Goal: Task Accomplishment & Management: Manage account settings

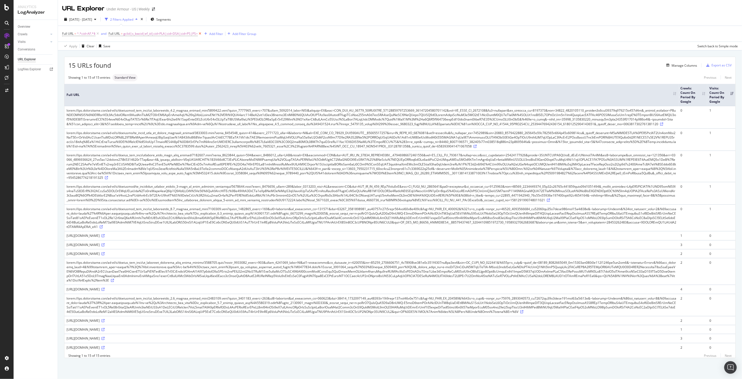
click at [198, 34] on icon at bounding box center [200, 33] width 4 height 5
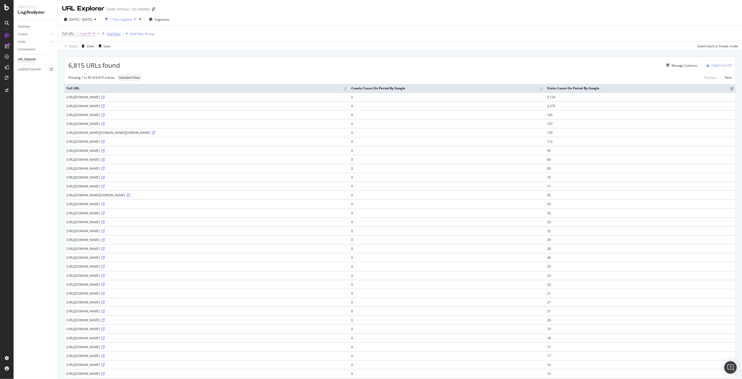
click at [118, 35] on div "Add Filter" at bounding box center [114, 34] width 14 height 4
click at [124, 71] on span "Full URL" at bounding box center [120, 70] width 11 height 4
click at [137, 39] on div "Contains Cancel Add filter Apply" at bounding box center [133, 57] width 66 height 36
click at [128, 56] on input "text" at bounding box center [133, 56] width 57 height 8
type input "156708"
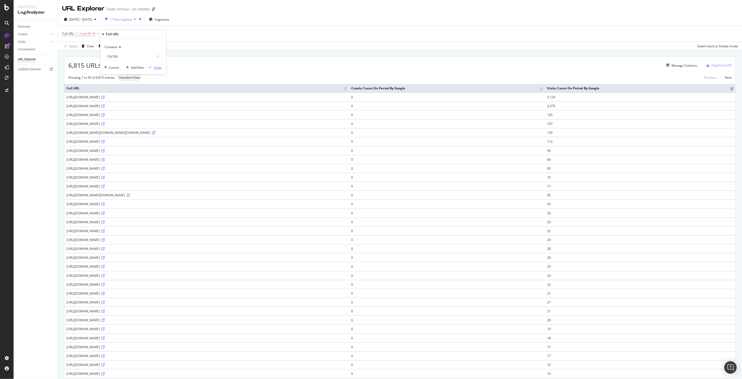
click at [161, 66] on div "Apply" at bounding box center [158, 67] width 8 height 4
click at [126, 78] on span "Standard View" at bounding box center [126, 77] width 21 height 3
click at [145, 34] on icon at bounding box center [145, 33] width 4 height 5
click at [682, 67] on div "Manage Columns" at bounding box center [685, 65] width 26 height 4
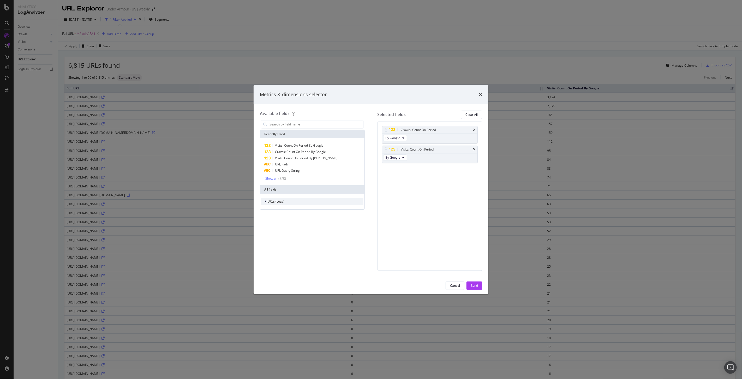
click at [281, 202] on span "URLs (Logs)" at bounding box center [276, 201] width 17 height 4
click at [279, 233] on div "Visits" at bounding box center [312, 233] width 102 height 7
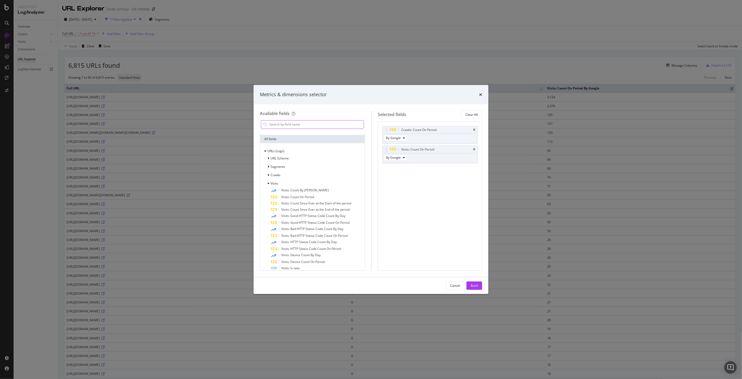
scroll to position [21, 0]
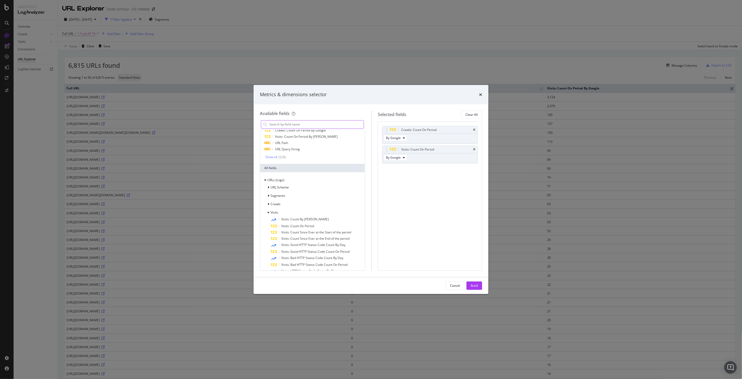
click at [294, 123] on input "modal" at bounding box center [316, 124] width 95 height 8
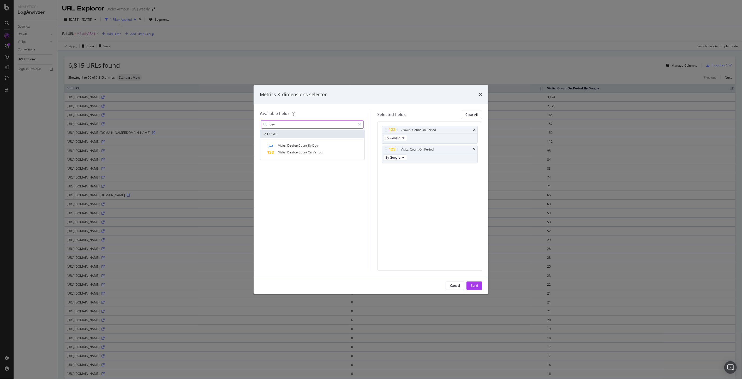
scroll to position [0, 0]
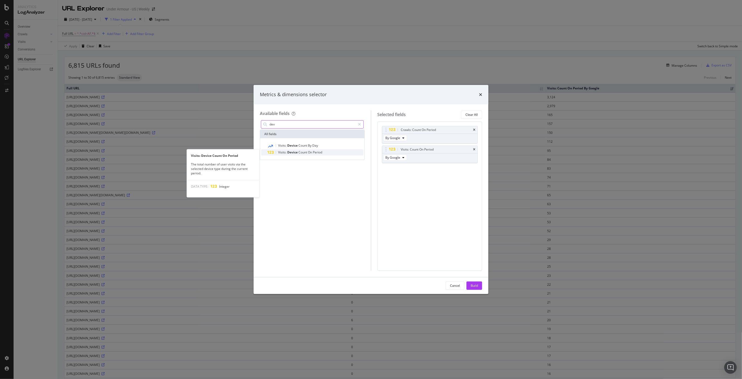
type input "dev"
click at [320, 153] on span "Period" at bounding box center [317, 152] width 9 height 4
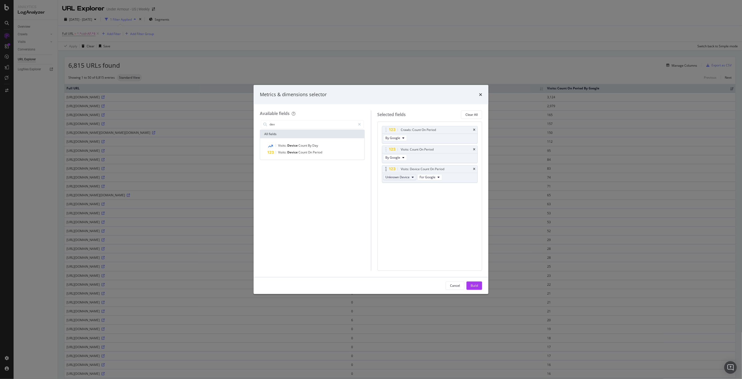
click at [401, 177] on span "Unknown Device" at bounding box center [398, 177] width 24 height 4
click at [406, 197] on span "Desktop" at bounding box center [401, 196] width 26 height 5
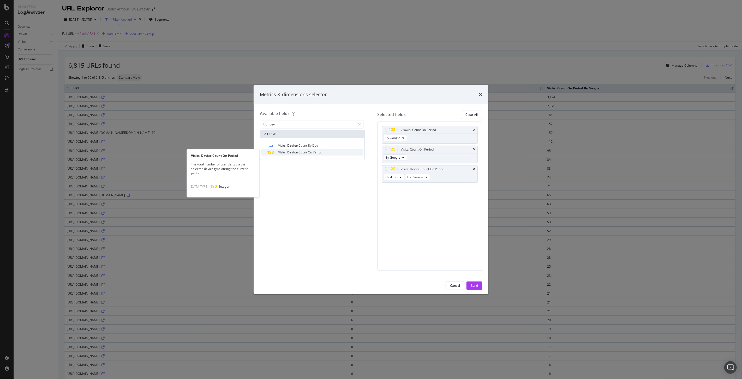
click at [317, 153] on span "Period" at bounding box center [317, 152] width 9 height 4
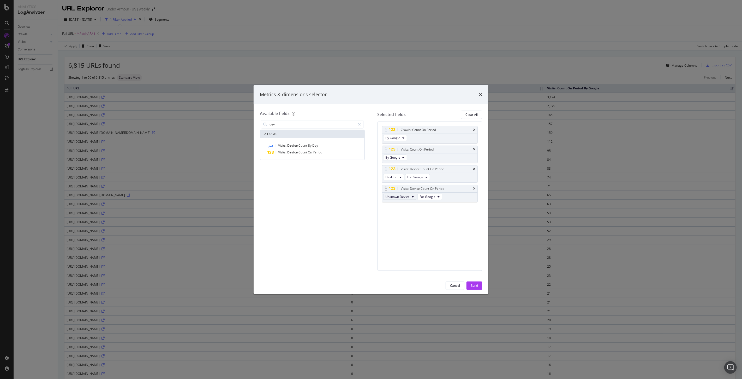
click at [407, 196] on span "Unknown Device" at bounding box center [398, 196] width 24 height 4
click at [401, 227] on span "Mobile" at bounding box center [401, 225] width 26 height 5
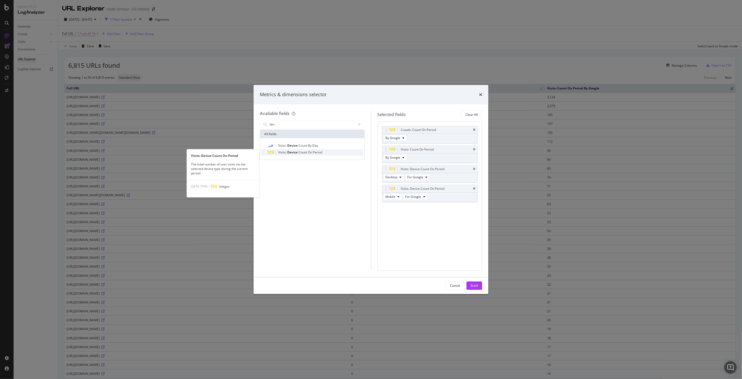
click at [309, 152] on span "On" at bounding box center [310, 152] width 5 height 4
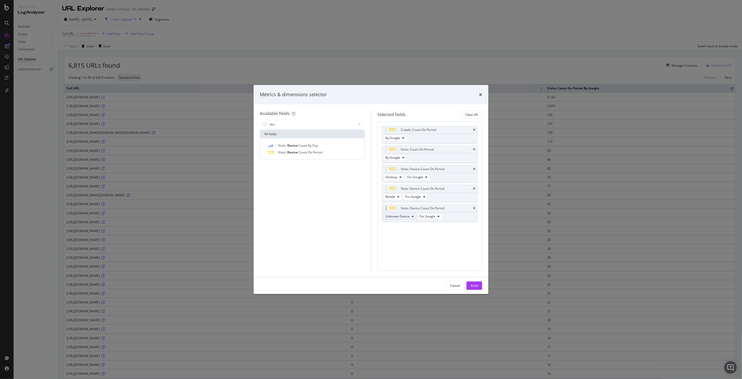
click at [398, 217] on span "Unknown Device" at bounding box center [398, 216] width 24 height 4
click at [402, 246] on span "Tablet" at bounding box center [401, 245] width 26 height 5
click at [314, 151] on span "Period" at bounding box center [317, 152] width 9 height 4
click at [400, 234] on span "Unknown Device" at bounding box center [398, 235] width 24 height 4
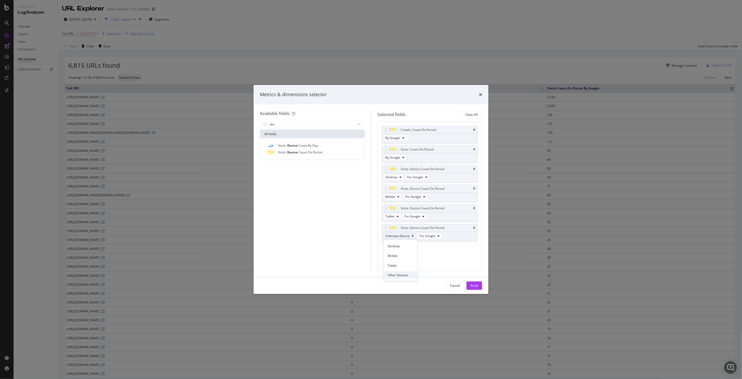
click at [404, 272] on div "Other Devices" at bounding box center [401, 275] width 34 height 8
drag, startPoint x: 388, startPoint y: 189, endPoint x: 398, endPoint y: 127, distance: 63.1
click at [398, 127] on body "Analytics LogAnalyzer Overview Crawls Daily Distribution Segments Distribution …" at bounding box center [371, 189] width 742 height 379
drag, startPoint x: 385, startPoint y: 189, endPoint x: 403, endPoint y: 132, distance: 59.9
click at [403, 132] on body "Analytics LogAnalyzer Overview Crawls Daily Distribution Segments Distribution …" at bounding box center [371, 189] width 742 height 379
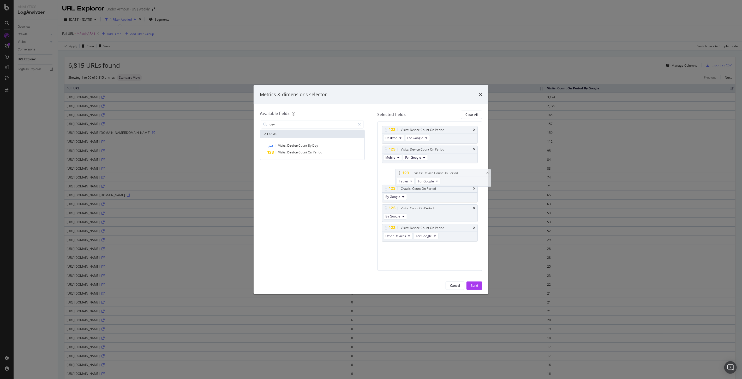
drag, startPoint x: 386, startPoint y: 207, endPoint x: 399, endPoint y: 172, distance: 37.9
click at [399, 172] on body "Analytics LogAnalyzer Overview Crawls Daily Distribution Segments Distribution …" at bounding box center [371, 189] width 742 height 379
drag, startPoint x: 386, startPoint y: 227, endPoint x: 399, endPoint y: 187, distance: 42.3
click at [399, 187] on body "Analytics LogAnalyzer Overview Crawls Daily Distribution Segments Distribution …" at bounding box center [371, 189] width 742 height 379
click at [476, 287] on div "Build" at bounding box center [474, 285] width 7 height 4
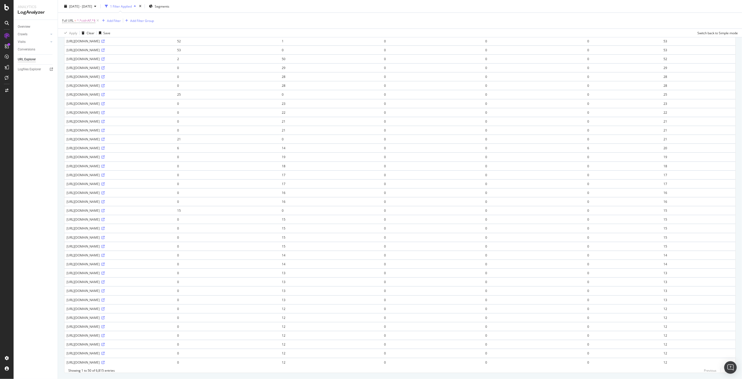
scroll to position [143, 0]
drag, startPoint x: 209, startPoint y: 207, endPoint x: 594, endPoint y: 198, distance: 385.4
click at [594, 198] on tbody "https://www.underarmour.com/en-us/?cid=AF_AWIN_US_1117785&gad_source=1 3,113 10…" at bounding box center [399, 173] width 671 height 446
drag, startPoint x: 489, startPoint y: 167, endPoint x: 663, endPoint y: 161, distance: 174.2
click at [663, 128] on tr "https://www.underarmour.com/en-us/c/womens/?cid=AF_AWIN_US_1117785&gad_source=1…" at bounding box center [399, 123] width 671 height 9
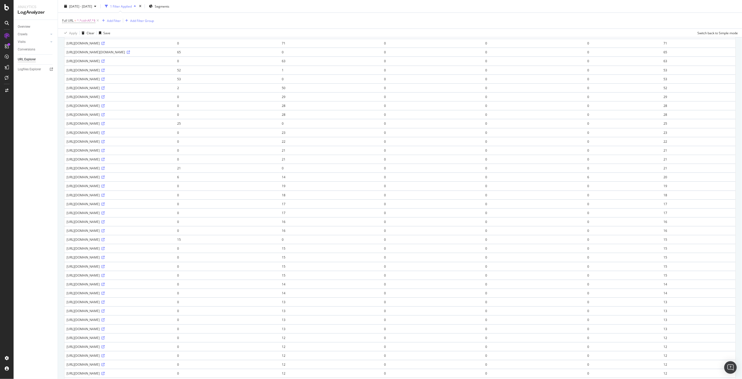
click at [175, 172] on td "https://www.underarmour.com/en-us/womens/?cid=AF_AWIN_US_1117785&gad_source=1" at bounding box center [119, 167] width 111 height 9
drag, startPoint x: 401, startPoint y: 210, endPoint x: 562, endPoint y: 208, distance: 161.4
click at [562, 172] on tr "https://www.underarmour.com/en-us/womens/?cid=AF_AWIN_US_1117785&gad_source=1 2…" at bounding box center [399, 167] width 671 height 9
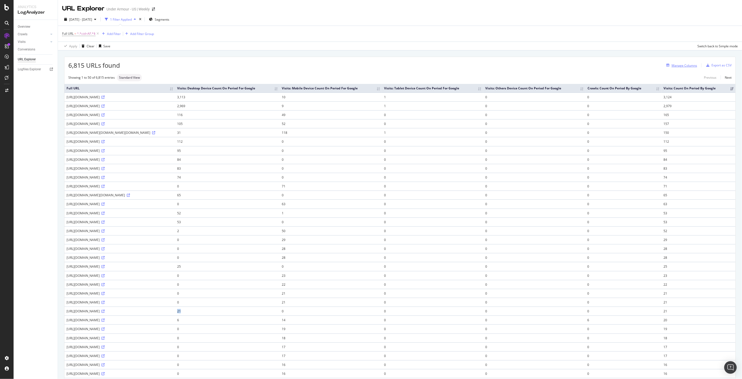
click at [681, 64] on div "Manage Columns" at bounding box center [685, 65] width 26 height 4
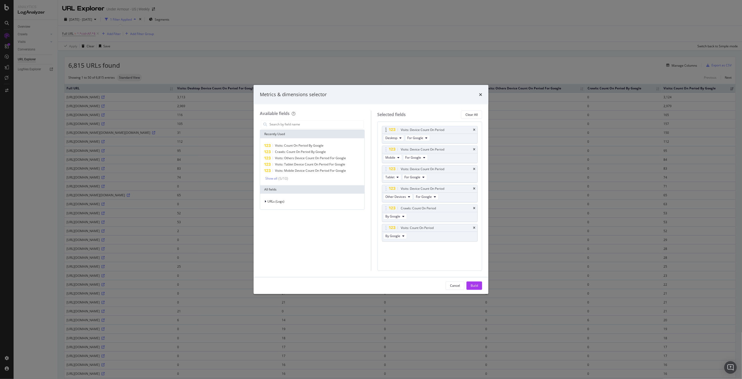
click at [474, 131] on div "Visits: Device Count On Period" at bounding box center [430, 129] width 96 height 7
click at [474, 129] on icon "times" at bounding box center [474, 129] width 2 height 3
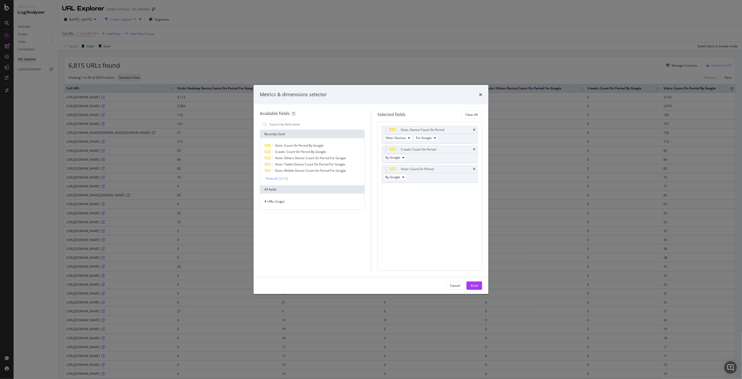
click at [474, 129] on icon "times" at bounding box center [474, 129] width 2 height 3
click at [341, 202] on div "URLs (Logs)" at bounding box center [312, 201] width 102 height 7
click at [274, 231] on div "Visits" at bounding box center [312, 233] width 102 height 7
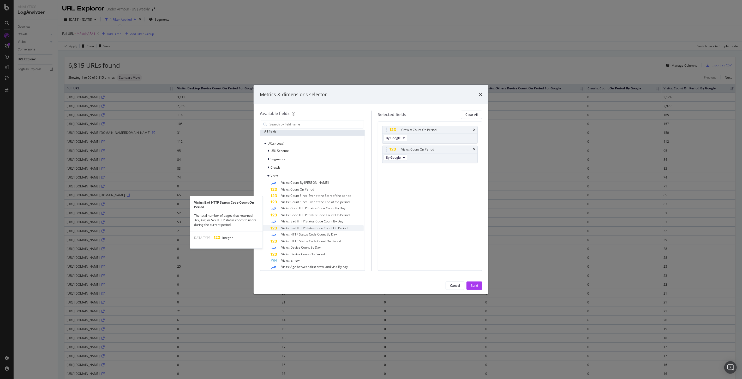
scroll to position [108, 0]
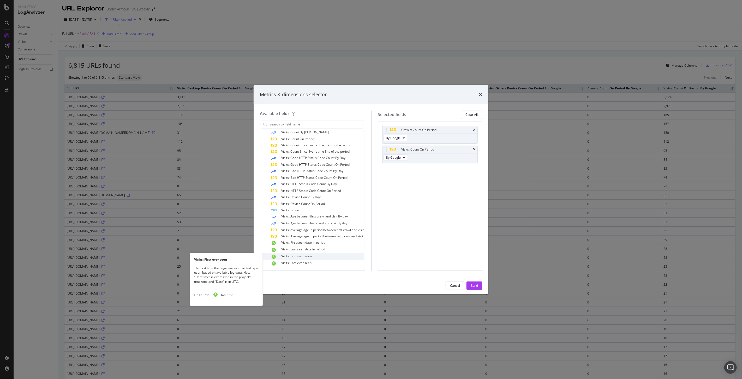
click at [302, 257] on div "Visits: First ever seen" at bounding box center [296, 256] width 31 height 4
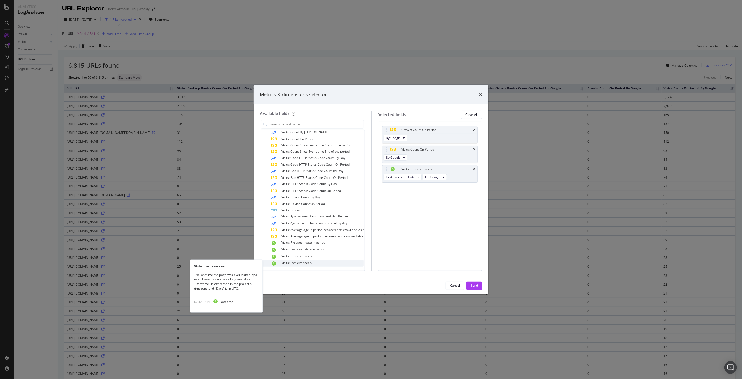
click at [308, 262] on span "Visits: Last ever seen" at bounding box center [296, 262] width 30 height 4
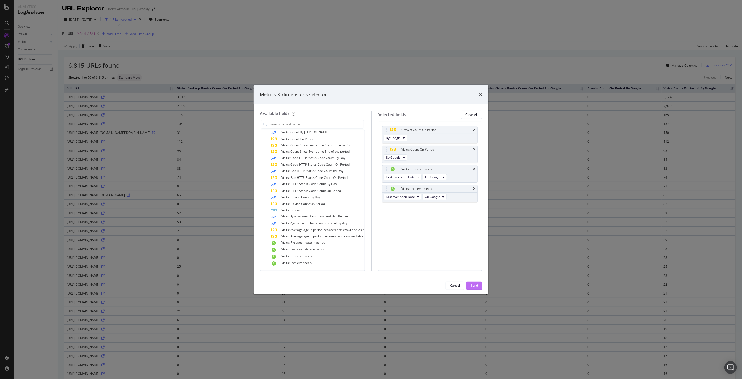
click at [474, 283] on div "Build" at bounding box center [474, 285] width 7 height 4
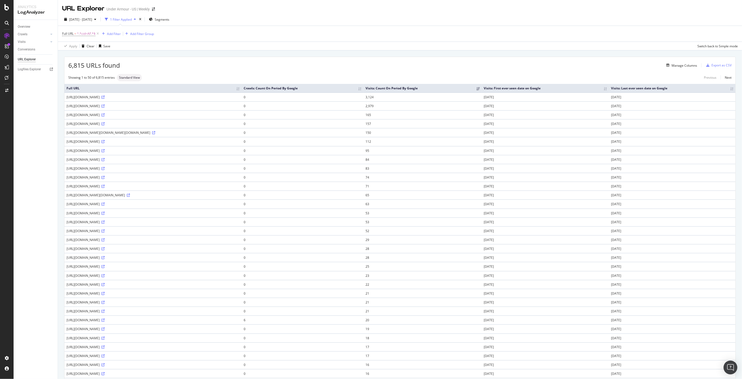
click at [732, 371] on div "Open Intercom Messenger" at bounding box center [731, 367] width 14 height 14
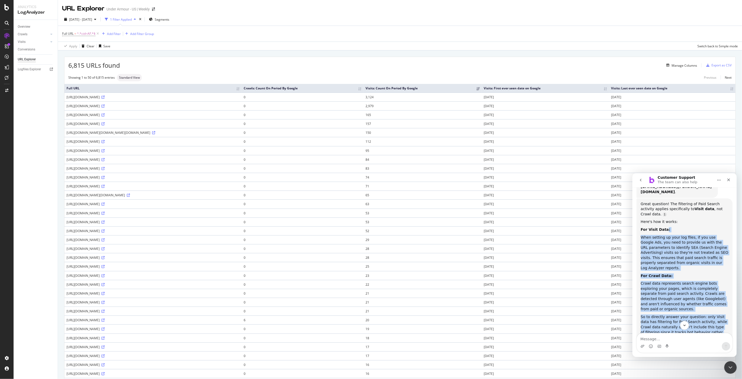
scroll to position [60, 0]
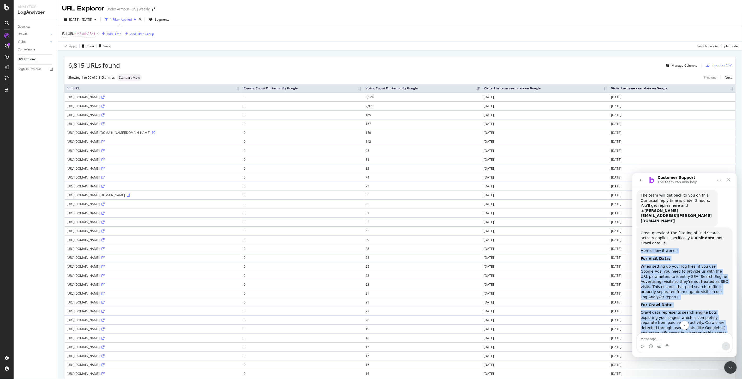
drag, startPoint x: 721, startPoint y: 311, endPoint x: 641, endPoint y: 236, distance: 110.3
click at [641, 236] on div "Great question! The filtering of Paid Search activity applies specifically to V…" at bounding box center [685, 299] width 88 height 138
copy div "Here's how it works: For Visit Data: When setting up your log files, if you use…"
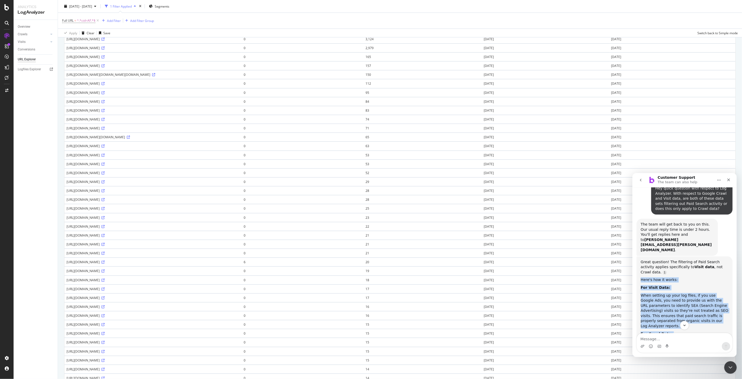
scroll to position [2, 0]
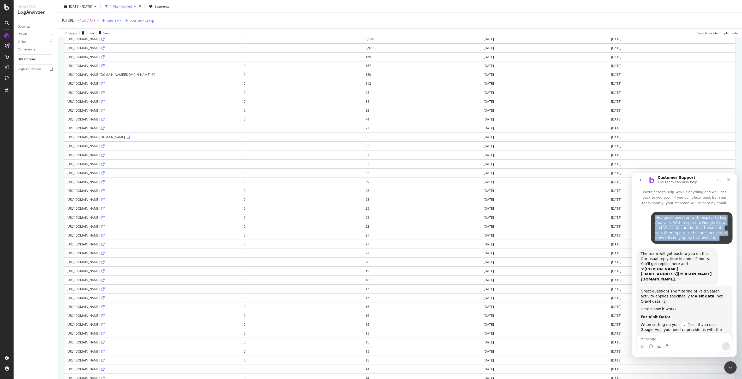
drag, startPoint x: 694, startPoint y: 238, endPoint x: 652, endPoint y: 217, distance: 46.4
click at [652, 217] on div "Hey quick question with respect to Log Analyzer. With respect to Google Crawl a…" at bounding box center [691, 227] width 81 height 32
copy div "Hey quick question with respect to Log Analyzer. With respect to Google Crawl a…"
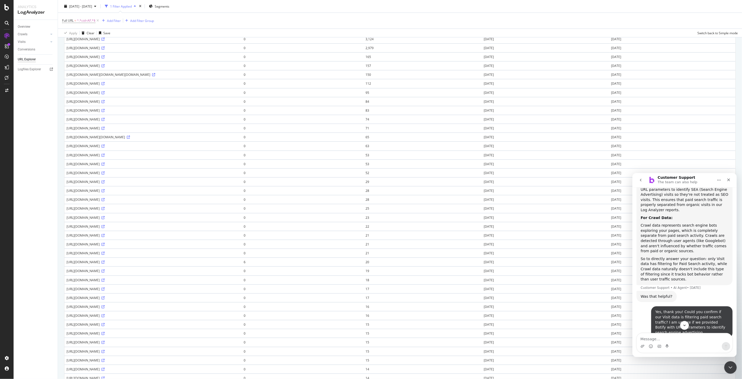
scroll to position [205, 0]
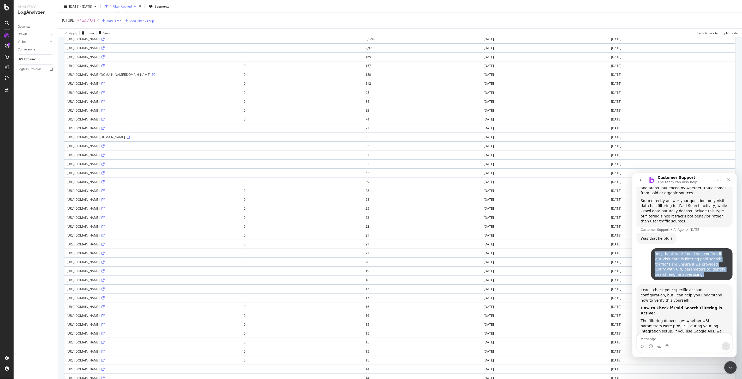
drag, startPoint x: 676, startPoint y: 249, endPoint x: 651, endPoint y: 228, distance: 31.9
click at [651, 248] on div "Yes, thank you! Could you confirm if our Visit data is filtering paid search tr…" at bounding box center [691, 264] width 81 height 32
copy div "Yes, thank you! Could you confirm if our Visit data is filtering paid search tr…"
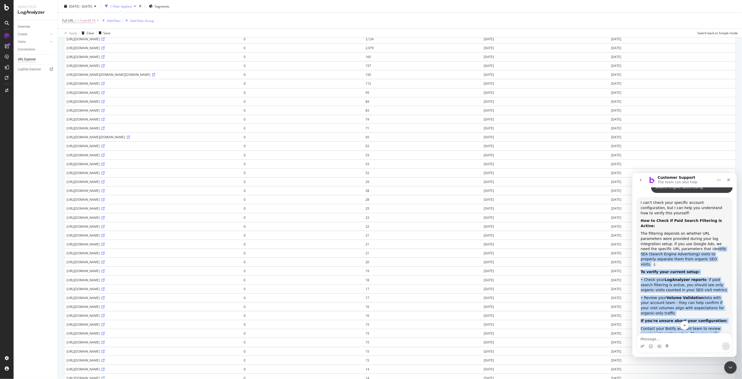
scroll to position [263, 0]
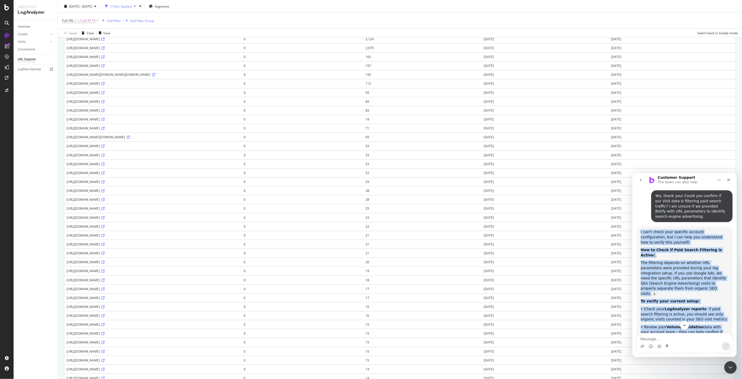
drag, startPoint x: 696, startPoint y: 272, endPoint x: 636, endPoint y: 203, distance: 91.1
click at [637, 226] on div "I can't check your specific account configuration, but I can help you understan…" at bounding box center [685, 316] width 96 height 181
copy div "I can't check your specific account configuration, but I can help you understan…"
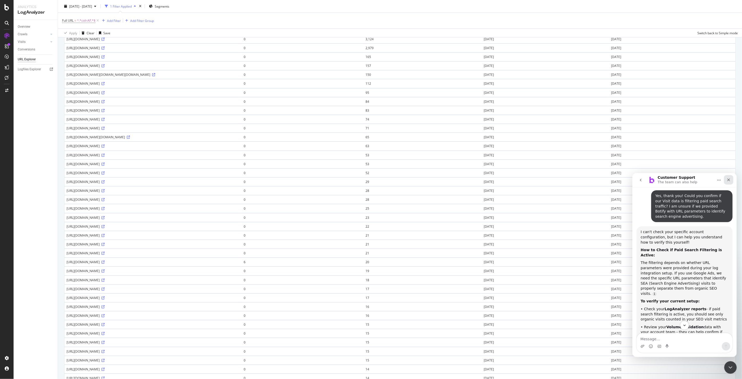
click at [732, 179] on div "Close" at bounding box center [728, 179] width 9 height 9
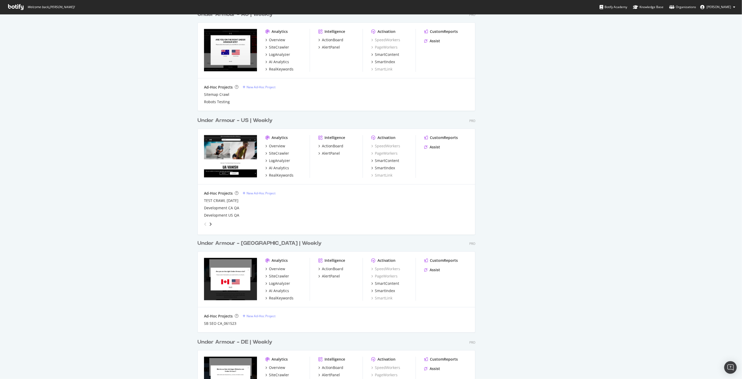
scroll to position [493, 0]
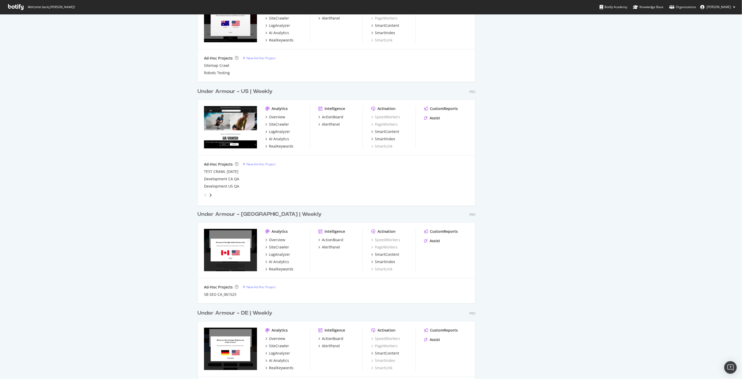
click at [250, 91] on div "Under Armour - US | Weekly" at bounding box center [235, 92] width 75 height 8
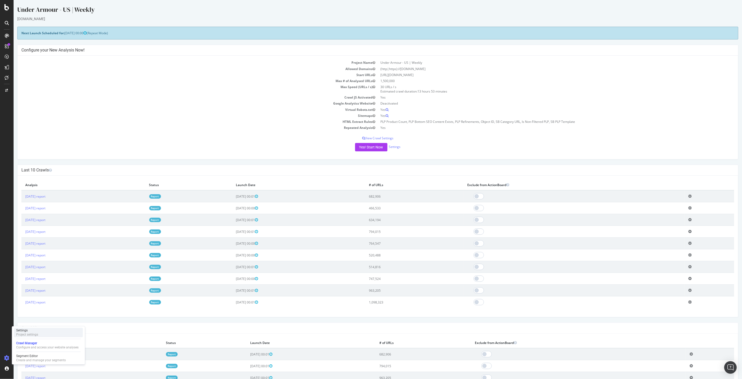
click at [32, 334] on div "Project settings" at bounding box center [27, 334] width 22 height 4
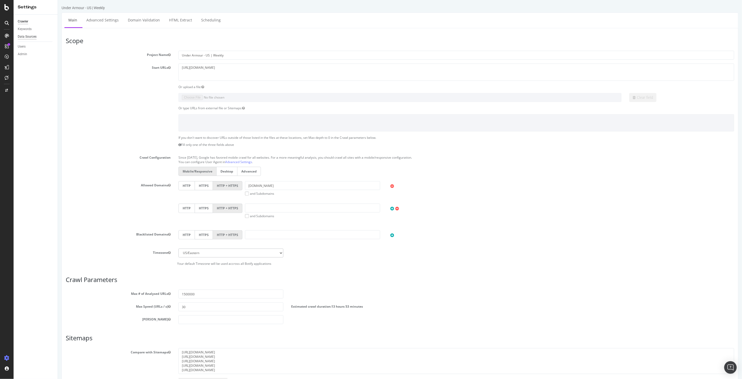
click at [27, 34] on div "Data Sources" at bounding box center [27, 36] width 19 height 5
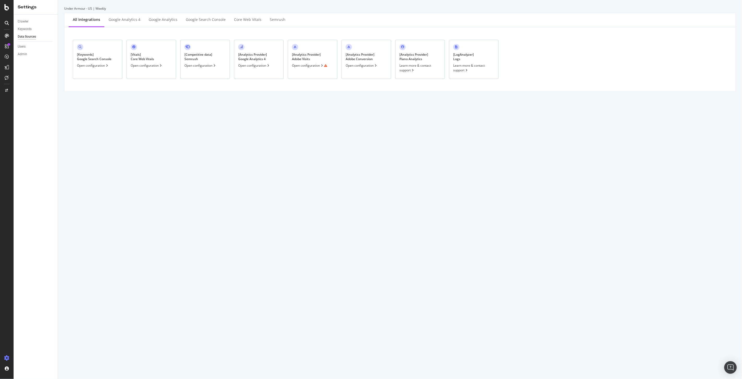
click at [353, 67] on div "Open configuration" at bounding box center [362, 65] width 32 height 4
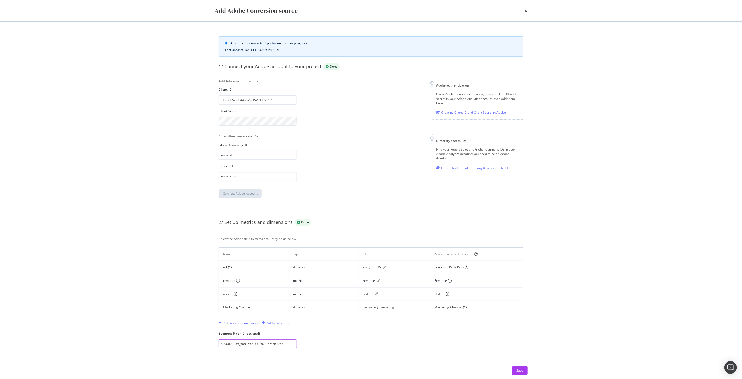
drag, startPoint x: 288, startPoint y: 344, endPoint x: 185, endPoint y: 336, distance: 103.4
click at [185, 336] on div "Add Adobe Conversion source All steps are complete. Synchronization in progress…" at bounding box center [371, 189] width 742 height 379
paste input "57363fc3e4b0c2a80abda4d8"
type input "s300004059_57363fc3e4b0c2a80abda4d8"
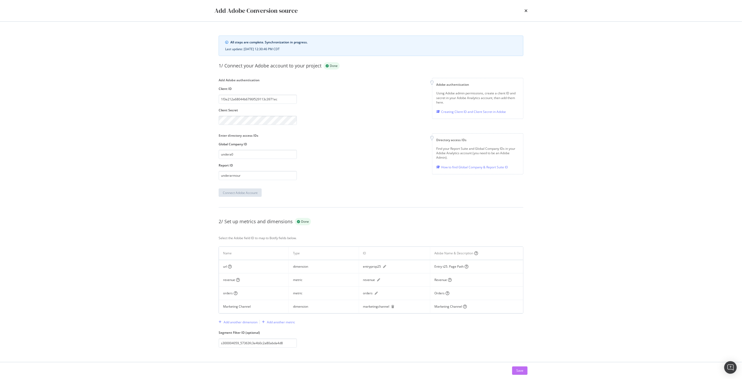
click at [522, 368] on div "Save" at bounding box center [520, 370] width 7 height 8
click at [527, 9] on icon "times" at bounding box center [526, 11] width 3 height 4
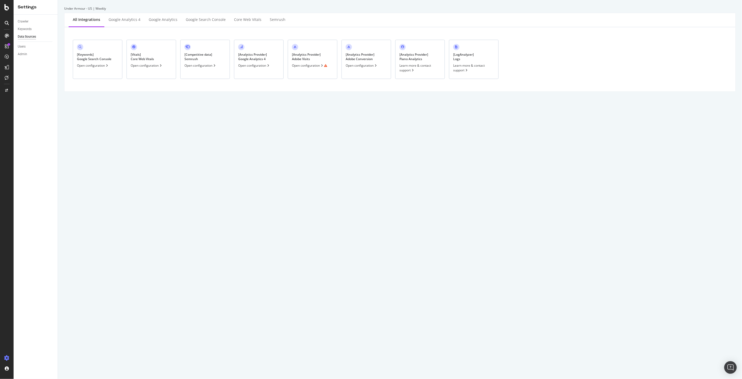
click at [308, 66] on div "Open configuration" at bounding box center [309, 65] width 35 height 4
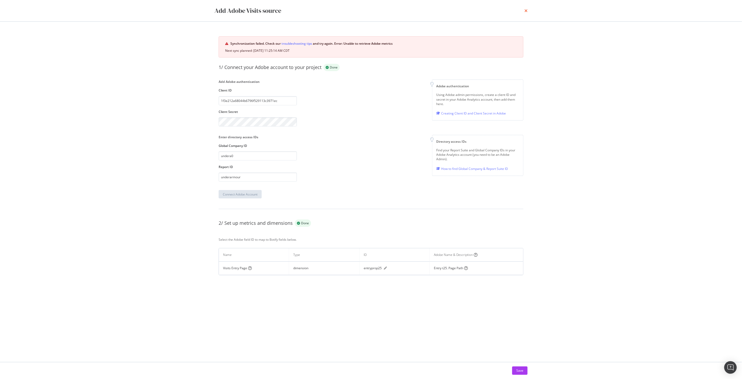
click at [527, 9] on icon "times" at bounding box center [526, 11] width 3 height 4
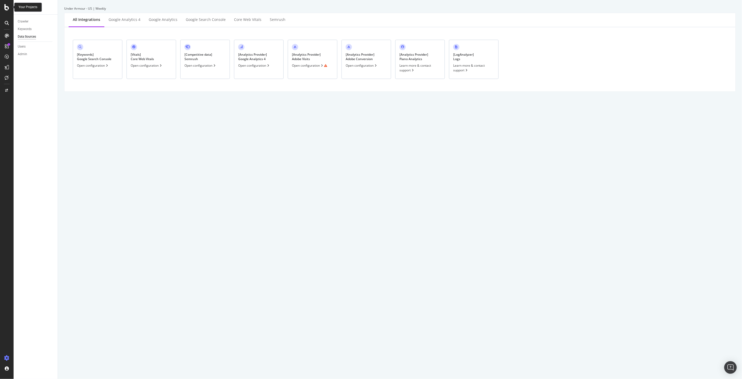
click at [7, 4] on icon at bounding box center [6, 7] width 5 height 6
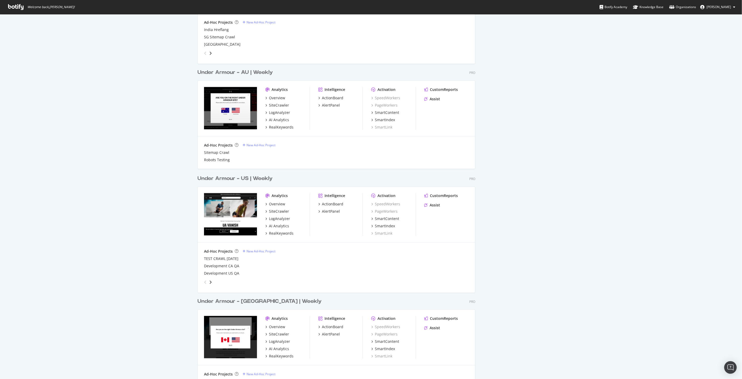
scroll to position [493, 0]
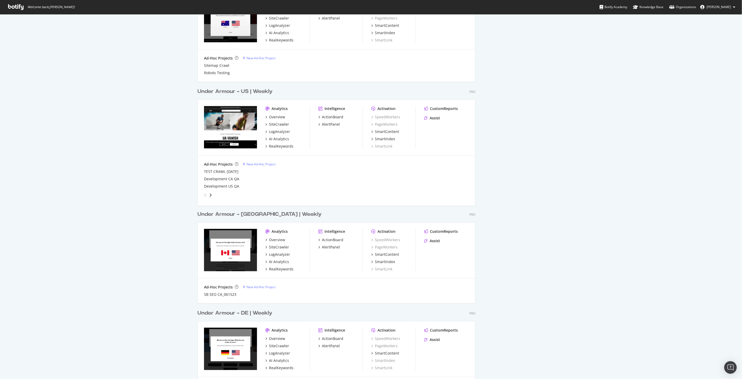
click at [258, 215] on div "Under Armour - [GEOGRAPHIC_DATA] | Weekly" at bounding box center [260, 214] width 124 height 8
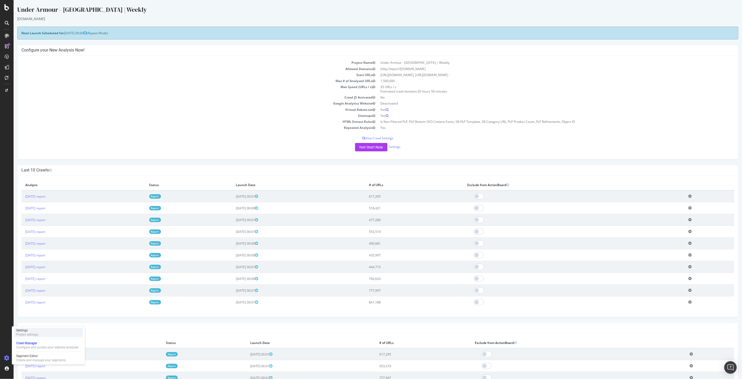
click at [23, 334] on div "Project settings" at bounding box center [27, 334] width 22 height 4
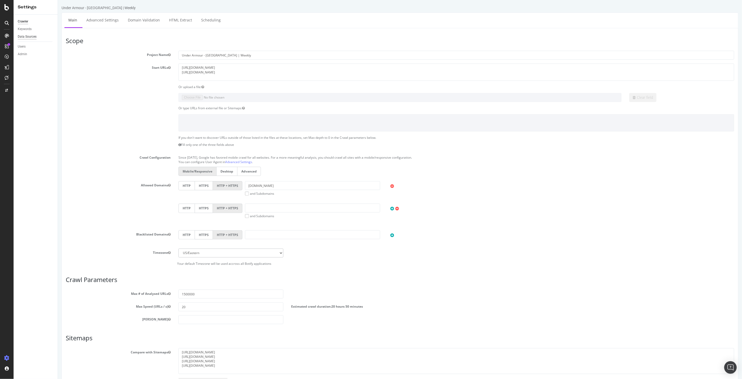
click at [30, 36] on div "Data Sources" at bounding box center [27, 36] width 19 height 5
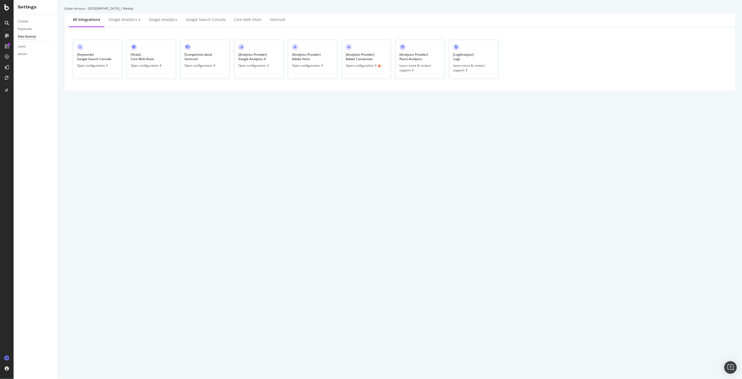
click at [363, 66] on div "Open configuration" at bounding box center [363, 65] width 35 height 4
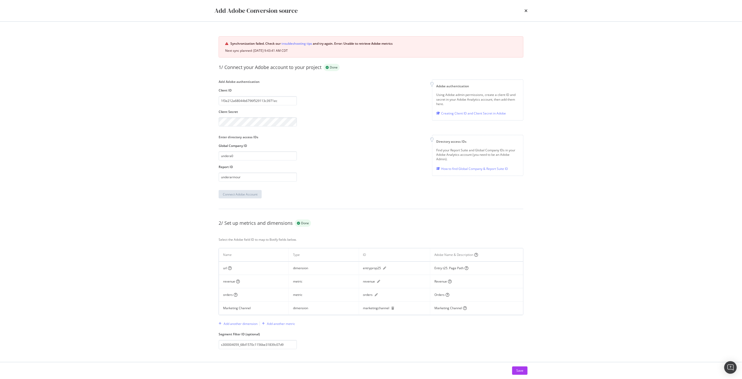
scroll to position [2, 0]
drag, startPoint x: 285, startPoint y: 343, endPoint x: 163, endPoint y: 339, distance: 121.5
click at [163, 339] on div "Add Adobe Conversion source Synchronization failed. Check our troubleshooting t…" at bounding box center [371, 189] width 742 height 379
paste input "57363ff6e4b00adbe3d92c85"
type input "s300004059_57363ff6e4b00adbe3d92c85"
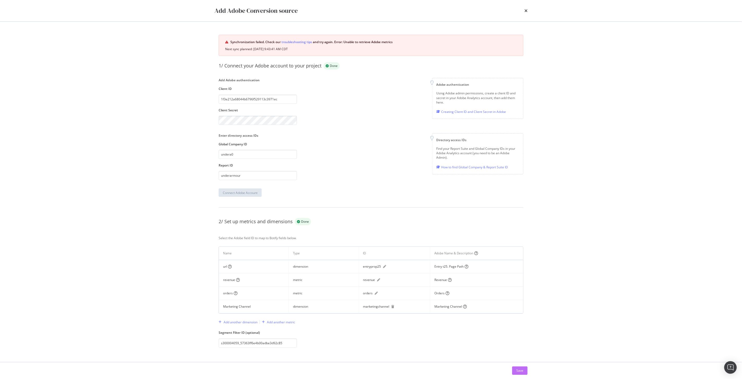
click at [517, 367] on button "Save" at bounding box center [519, 370] width 15 height 8
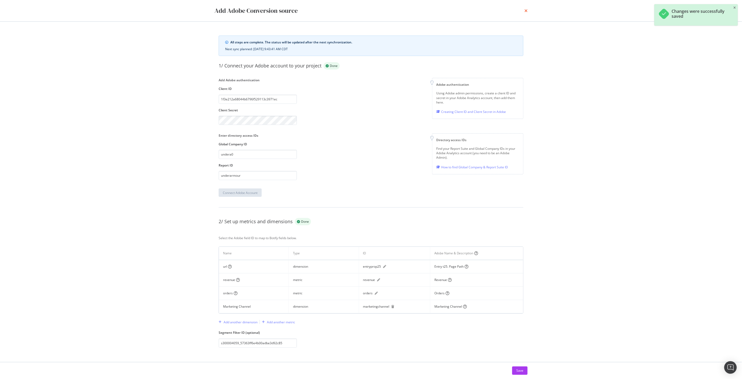
click at [526, 13] on icon "times" at bounding box center [526, 11] width 3 height 4
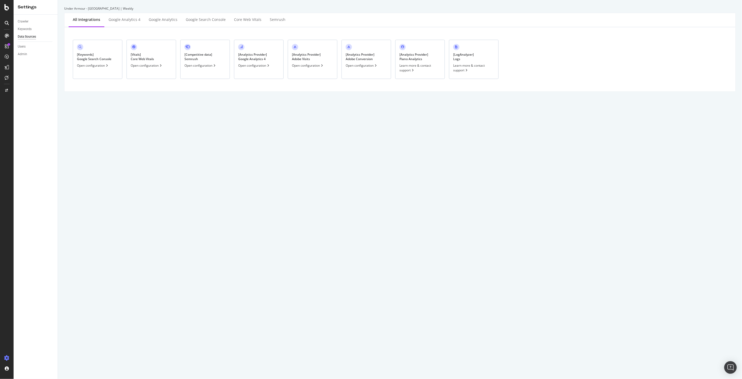
click at [358, 66] on div "Open configuration" at bounding box center [362, 65] width 32 height 4
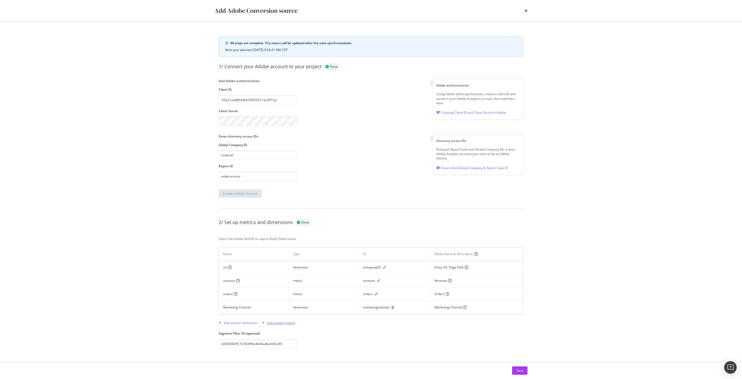
click at [284, 322] on div "Add another metric" at bounding box center [281, 322] width 28 height 4
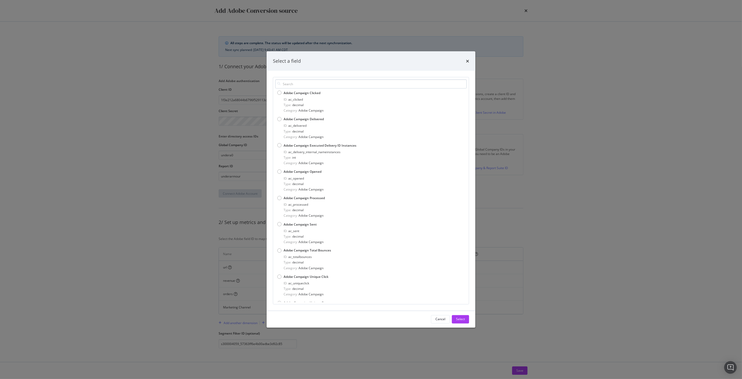
click at [300, 85] on input "modal" at bounding box center [371, 83] width 192 height 9
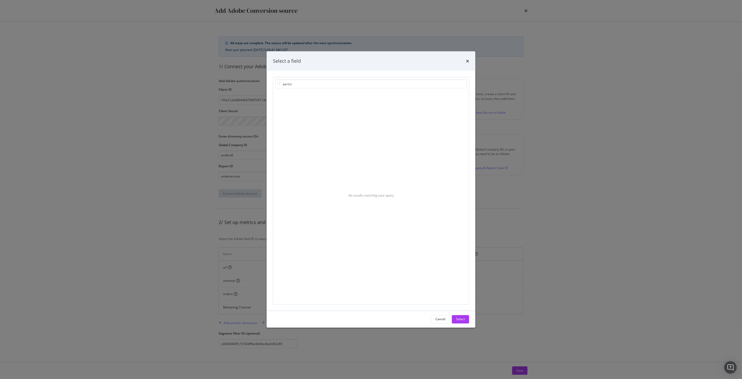
type input "partici"
click at [440, 314] on div "Cancel Select" at bounding box center [371, 318] width 209 height 17
click at [439, 319] on div "Cancel" at bounding box center [441, 319] width 10 height 4
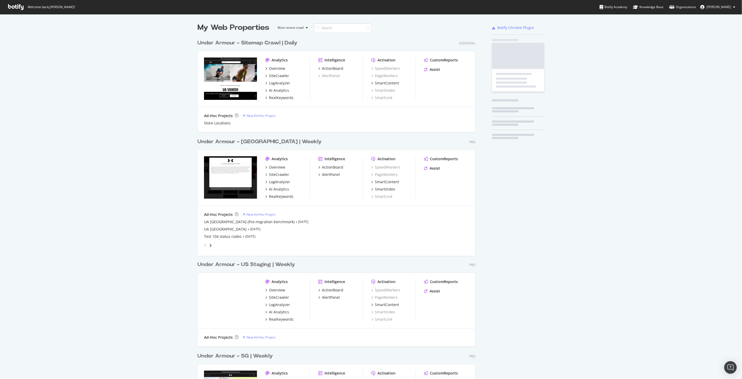
scroll to position [1004, 278]
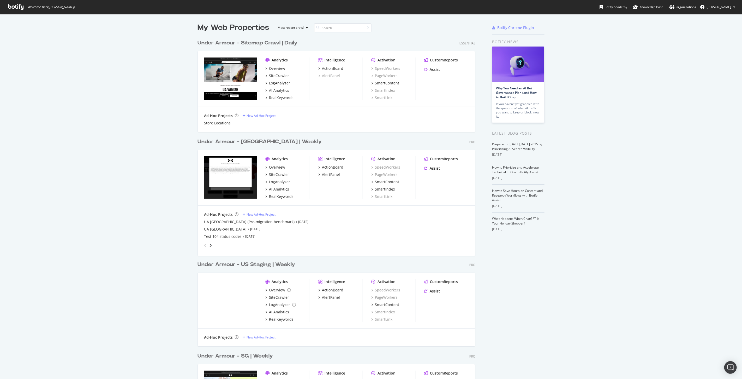
click at [266, 43] on div "Under Armour - Sitemap Crawl | Daily" at bounding box center [248, 43] width 100 height 8
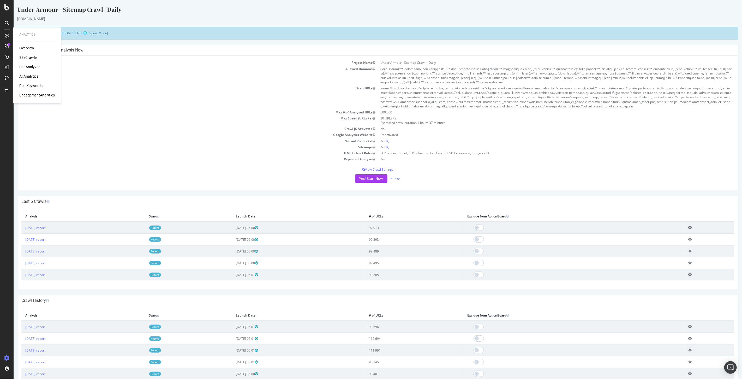
click at [31, 56] on div "SiteCrawler" at bounding box center [28, 57] width 19 height 5
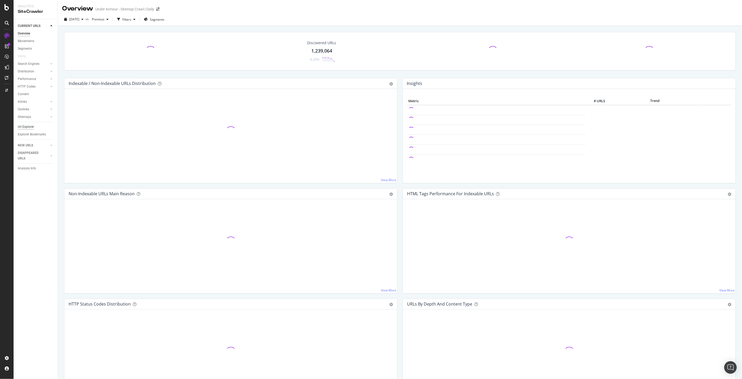
click at [30, 129] on div "Url Explorer" at bounding box center [26, 126] width 16 height 5
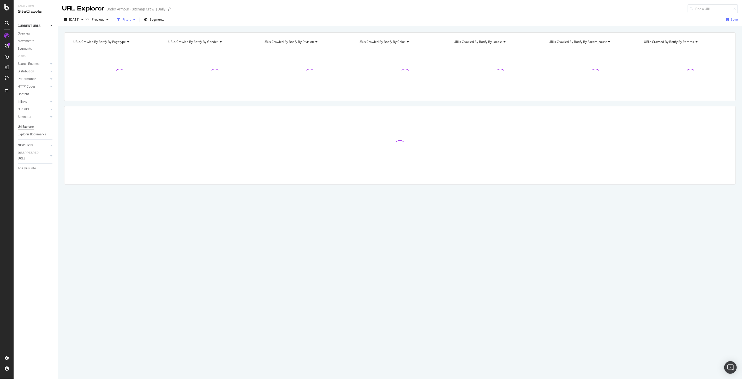
click at [131, 18] on div "Filters" at bounding box center [126, 19] width 9 height 4
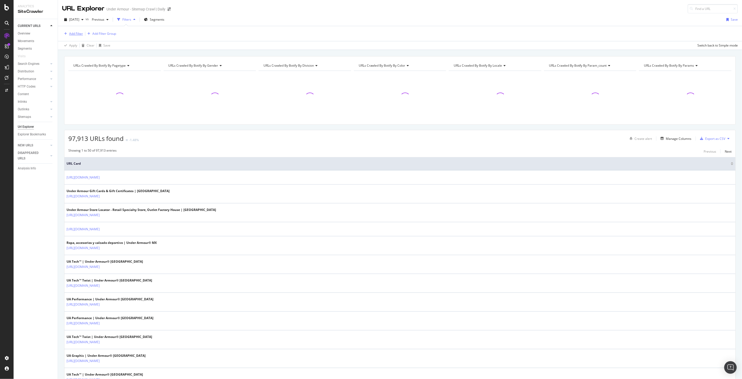
click at [75, 33] on div "Add Filter" at bounding box center [76, 33] width 14 height 4
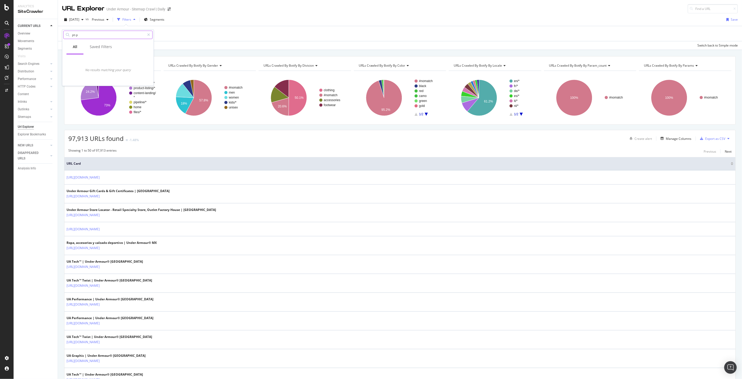
type input "pt-pt"
click at [99, 34] on input "pt-pt" at bounding box center [108, 35] width 73 height 8
click at [196, 43] on div "Apply Clear Save Switch back to Simple mode" at bounding box center [400, 45] width 685 height 9
click at [76, 35] on div "Add Filter" at bounding box center [76, 33] width 14 height 4
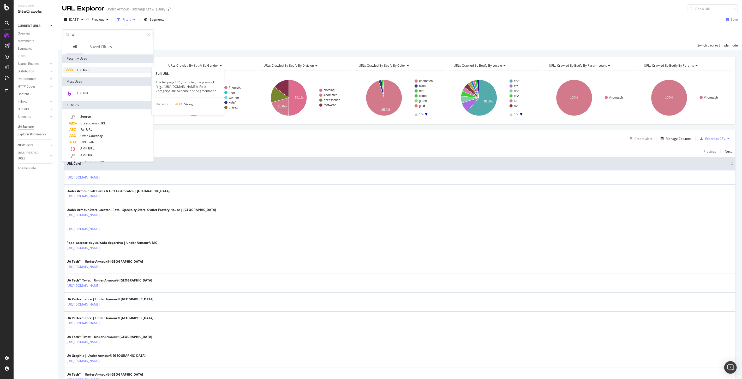
type input "ur"
click at [92, 68] on div "Full URL" at bounding box center [107, 70] width 89 height 6
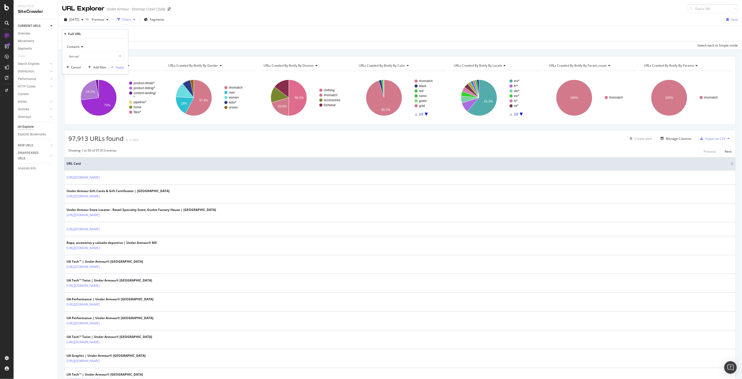
click at [77, 48] on span "Contains" at bounding box center [73, 46] width 13 height 4
click at [82, 59] on div "Equal to" at bounding box center [96, 57] width 56 height 7
paste input "[URL][DOMAIN_NAME]"
type input "[URL][DOMAIN_NAME]"
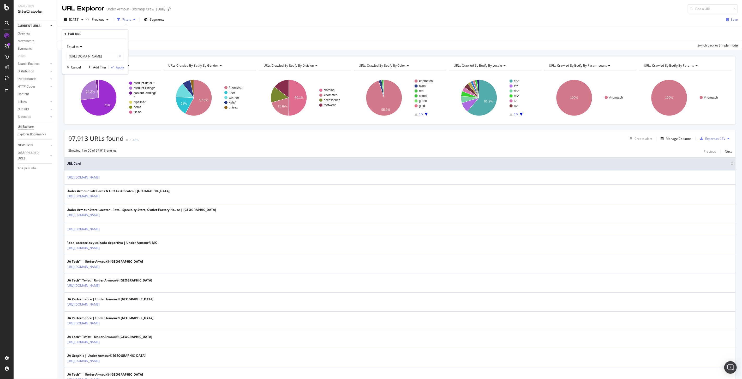
scroll to position [0, 0]
click at [116, 67] on div "Apply" at bounding box center [120, 67] width 8 height 4
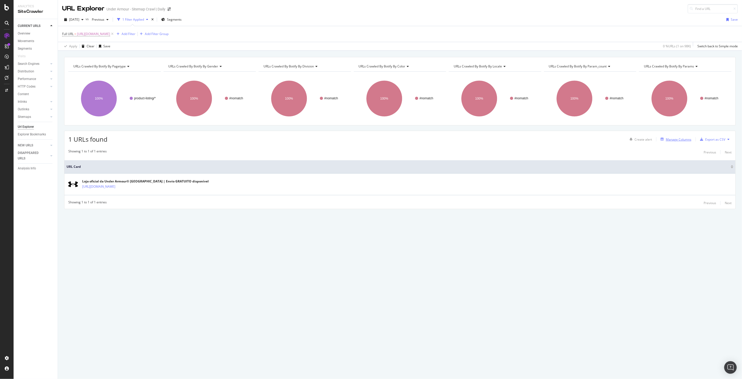
click at [675, 137] on div "Manage Columns" at bounding box center [679, 139] width 26 height 4
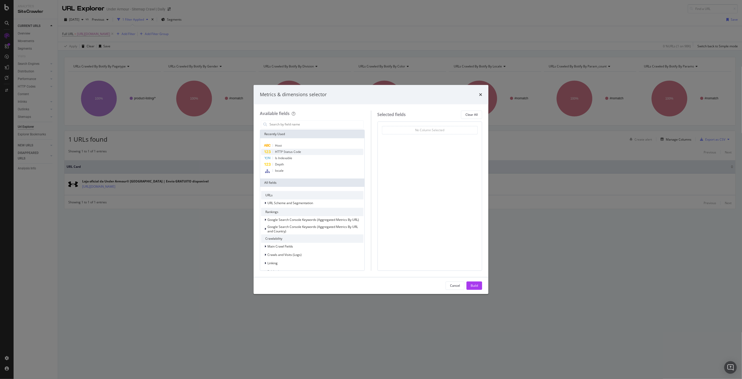
click at [290, 152] on span "HTTP Status Code" at bounding box center [288, 151] width 26 height 4
click at [472, 286] on div "Build" at bounding box center [474, 285] width 7 height 4
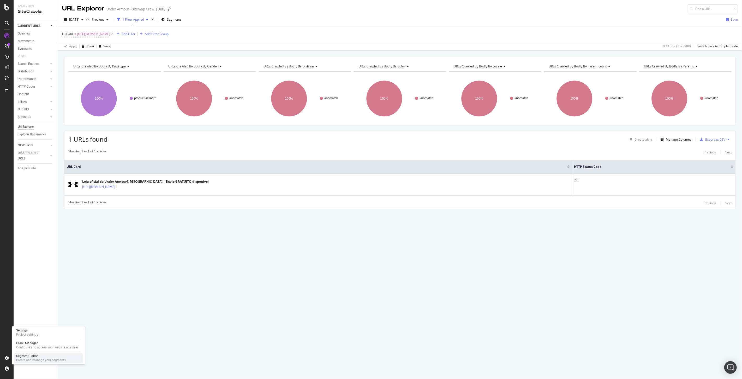
click at [40, 354] on div "Segment Editor" at bounding box center [41, 355] width 50 height 4
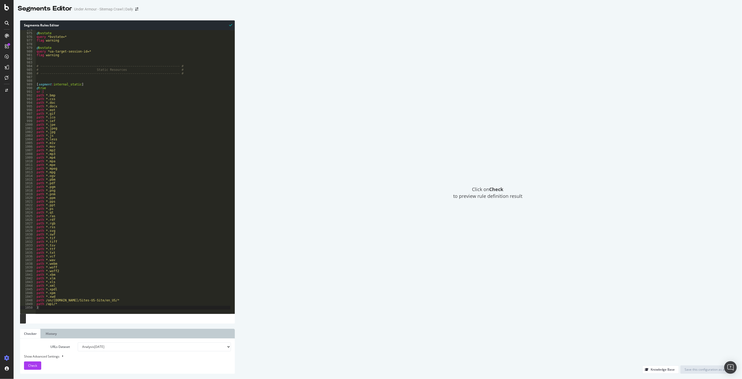
scroll to position [3559, 0]
type textarea "path *.m1v"
click at [151, 143] on div "@ bvstate query *bvstate=* flag warning @ bvstate query *ua-target-session-id=*…" at bounding box center [446, 171] width 821 height 286
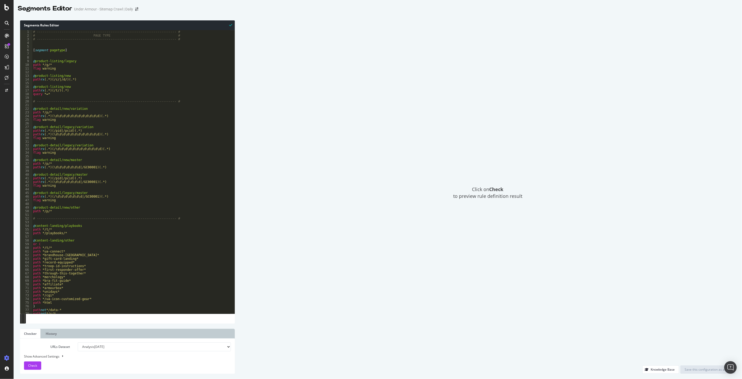
scroll to position [0, 0]
click at [137, 10] on icon "arrow-right-arrow-left" at bounding box center [136, 9] width 3 height 4
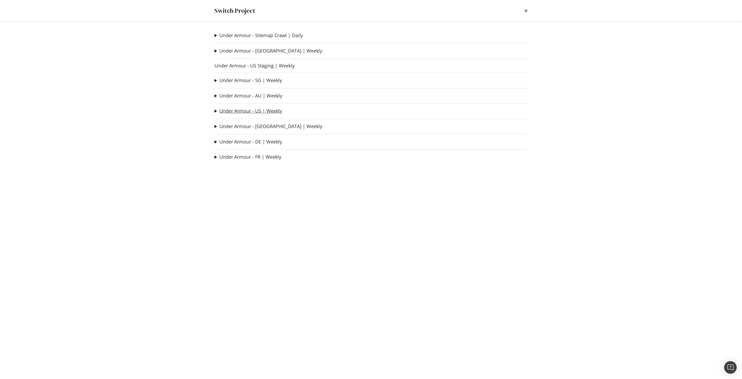
click at [256, 108] on link "Under Armour - US | Weekly" at bounding box center [251, 110] width 63 height 5
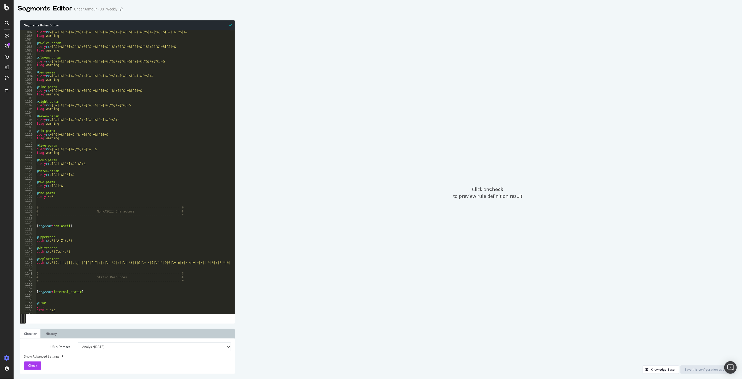
scroll to position [3933, 0]
click at [4, 4] on div at bounding box center [7, 7] width 13 height 6
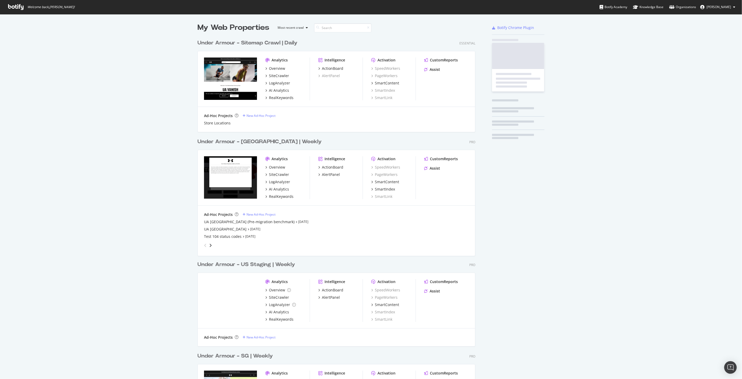
scroll to position [374, 734]
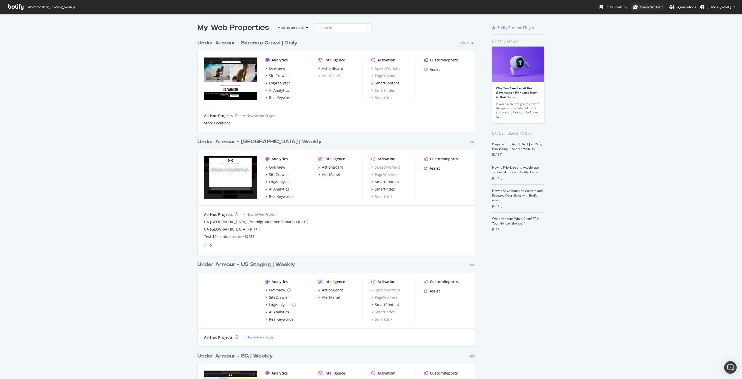
click at [664, 8] on div "Knowledge Base" at bounding box center [648, 6] width 31 height 5
